Goal: Communication & Community: Answer question/provide support

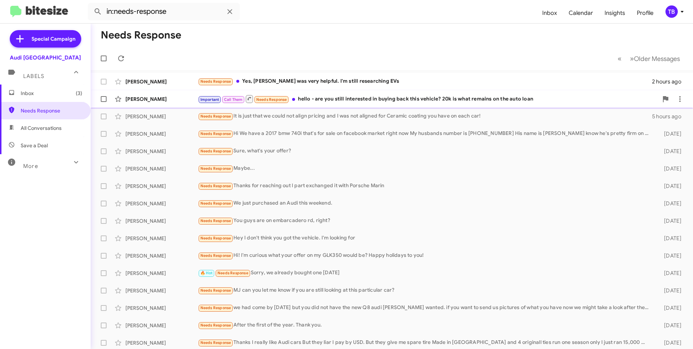
click at [380, 100] on div "Important Call Them Needs Response hello - are you still interested in buying b…" at bounding box center [428, 98] width 460 height 9
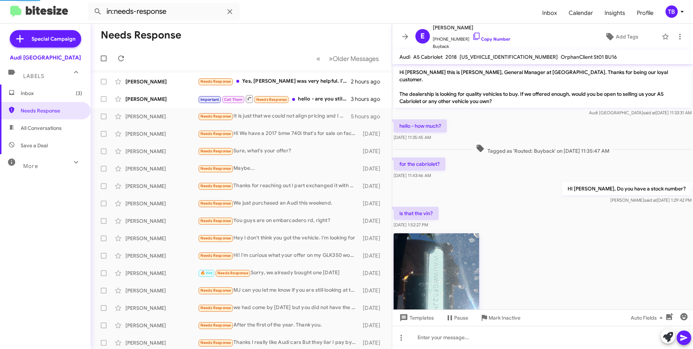
scroll to position [253, 0]
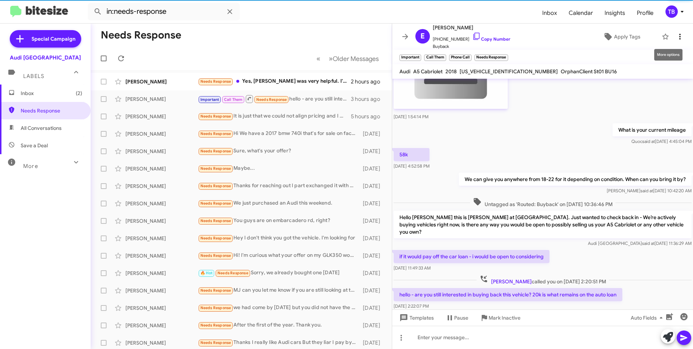
click at [675, 33] on icon at bounding box center [679, 36] width 9 height 9
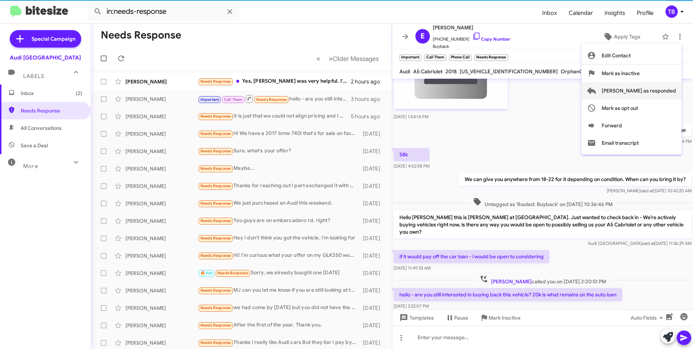
click at [653, 87] on span "[PERSON_NAME] as responded" at bounding box center [639, 90] width 74 height 17
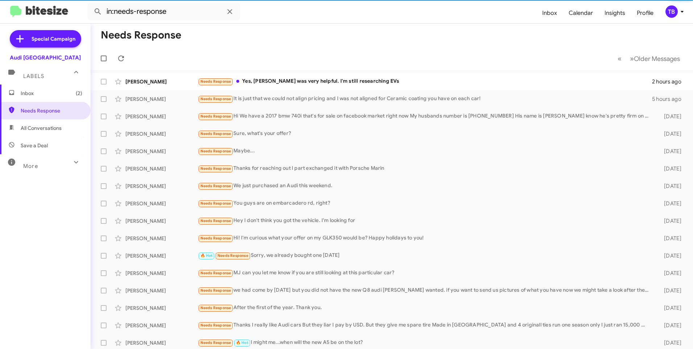
click at [343, 72] on mat-action-list "[PERSON_NAME] Needs Response Yes, [PERSON_NAME] was very helpful. I'm still res…" at bounding box center [392, 236] width 602 height 333
click at [343, 80] on div "Needs Response Yes, [PERSON_NAME] was very helpful. I'm still researching EVs" at bounding box center [428, 81] width 460 height 8
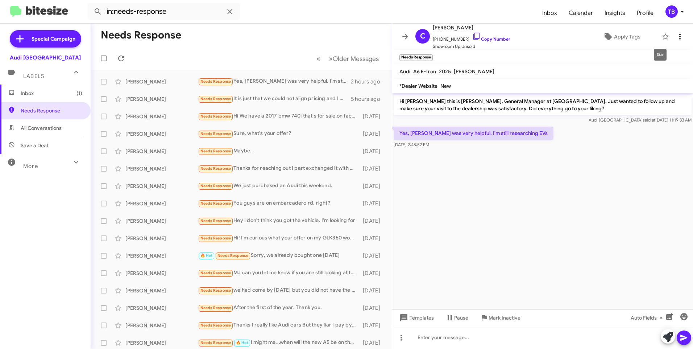
click at [675, 33] on icon at bounding box center [679, 36] width 9 height 9
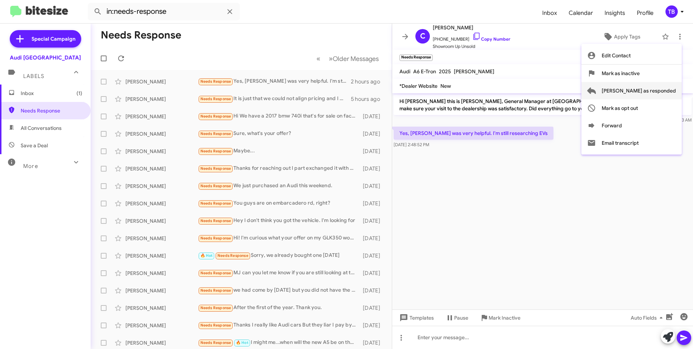
click at [638, 87] on span "[PERSON_NAME] as responded" at bounding box center [639, 90] width 74 height 17
